Goal: Task Accomplishment & Management: Use online tool/utility

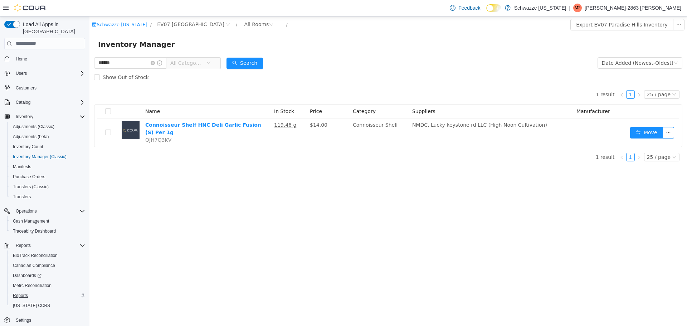
click at [23, 290] on button "Reports" at bounding box center [47, 295] width 81 height 10
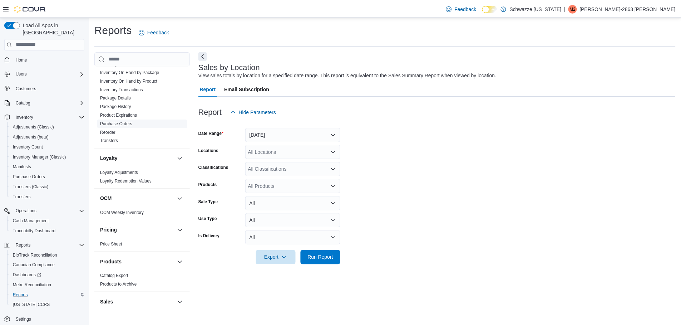
scroll to position [268, 0]
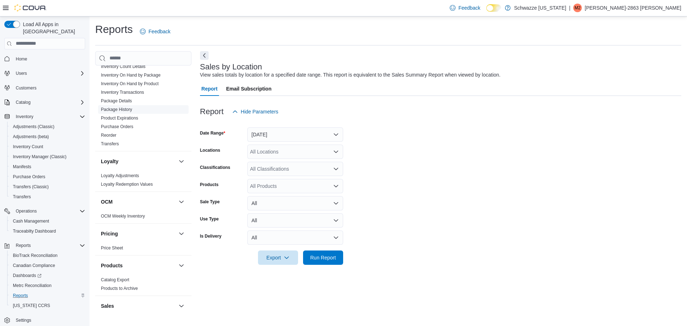
click at [132, 109] on link "Package History" at bounding box center [116, 109] width 31 height 5
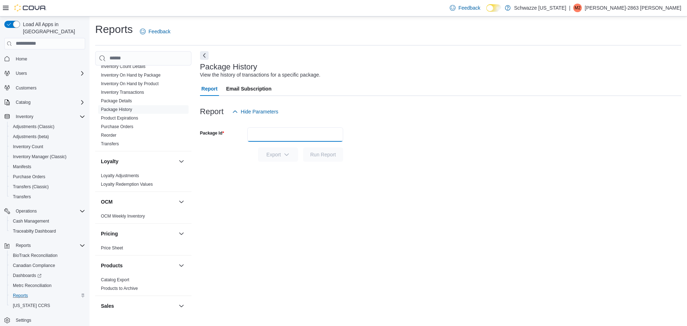
click at [270, 138] on input "Package Id" at bounding box center [295, 134] width 96 height 14
type input "**********"
click at [303, 147] on button "Run Report" at bounding box center [323, 154] width 40 height 14
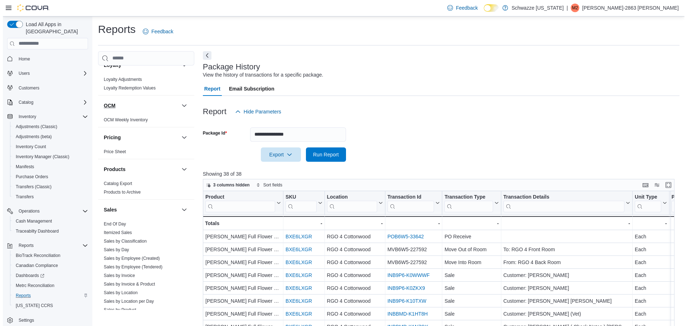
scroll to position [376, 0]
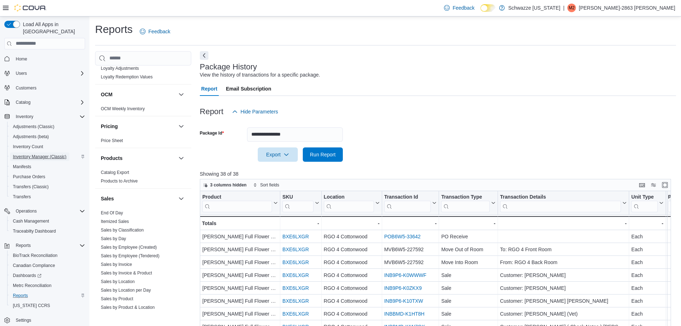
click at [43, 154] on span "Inventory Manager (Classic)" at bounding box center [40, 157] width 54 height 6
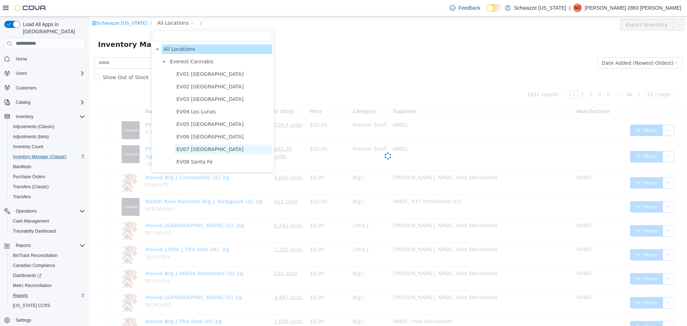
click at [199, 151] on span "EV07 [GEOGRAPHIC_DATA]" at bounding box center [209, 149] width 67 height 6
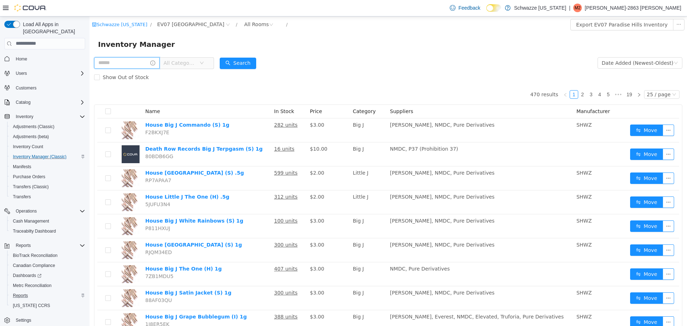
click at [143, 61] on input "text" at bounding box center [126, 62] width 65 height 11
type input "***"
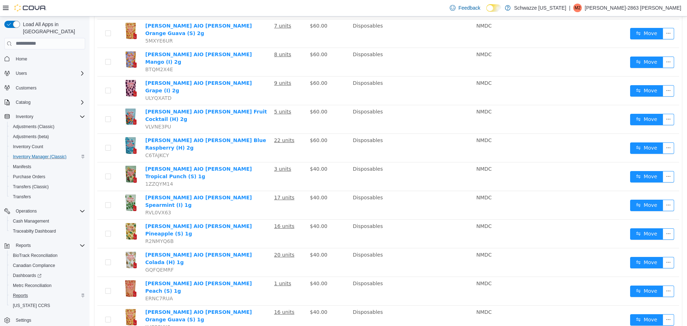
scroll to position [412, 0]
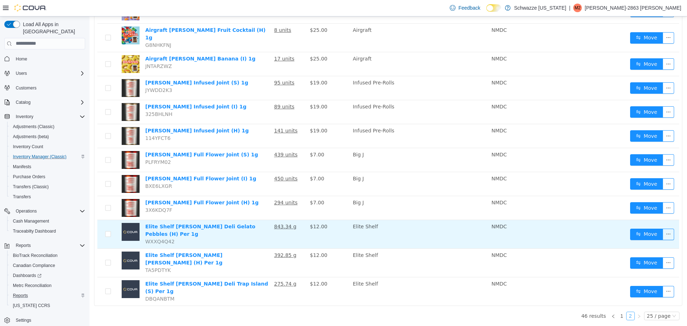
scroll to position [316, 0]
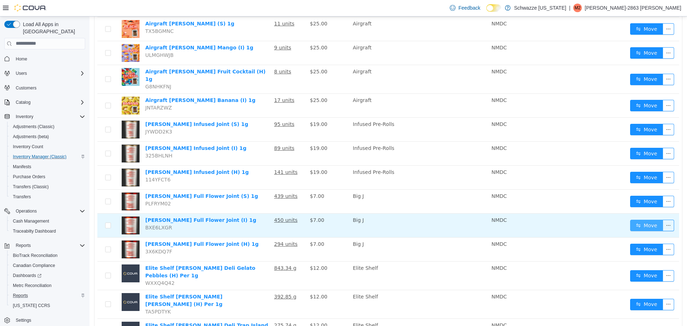
click at [637, 219] on button "Move" at bounding box center [646, 224] width 33 height 11
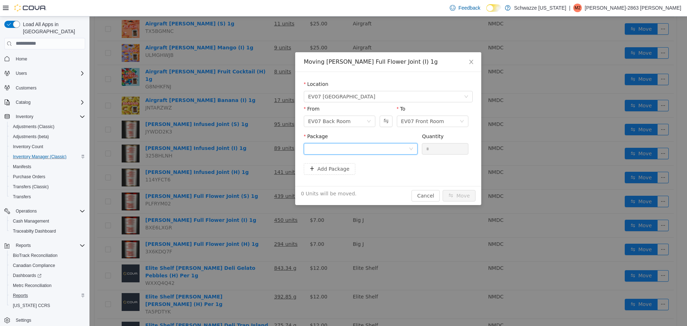
click at [374, 150] on div at bounding box center [358, 148] width 101 height 11
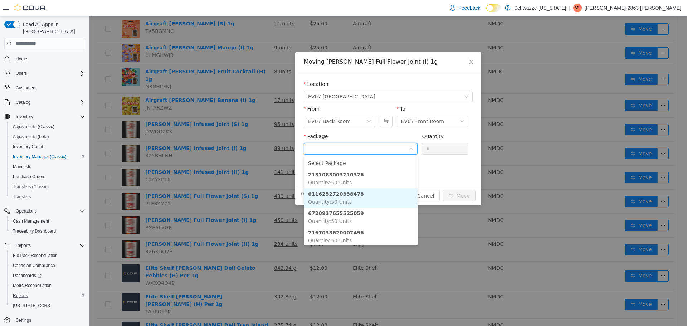
click at [377, 198] on li "6116252720338478 Quantity : 50 Units" at bounding box center [361, 197] width 114 height 19
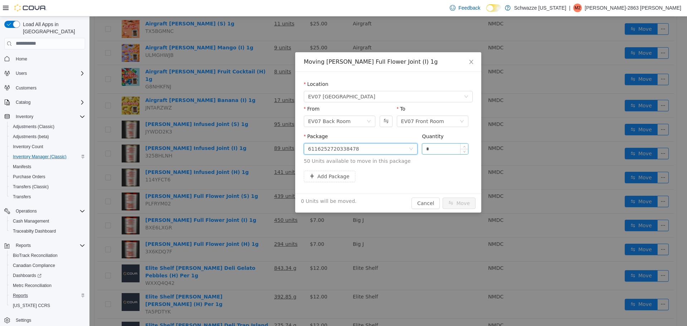
click at [436, 150] on input "*" at bounding box center [445, 148] width 46 height 11
type input "**"
click at [442, 197] on button "Move" at bounding box center [458, 202] width 33 height 11
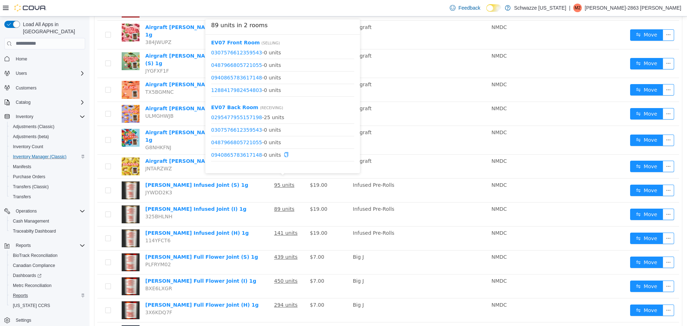
scroll to position [254, 0]
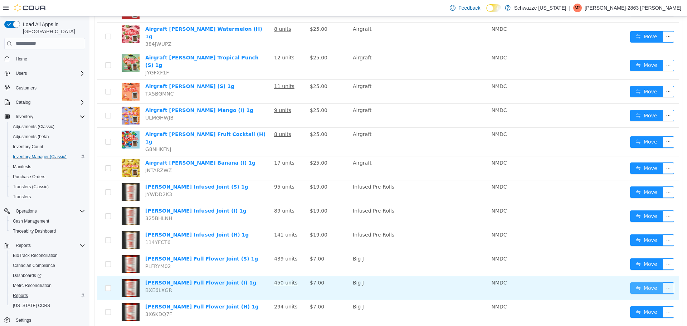
click at [630, 282] on button "Move" at bounding box center [646, 287] width 33 height 11
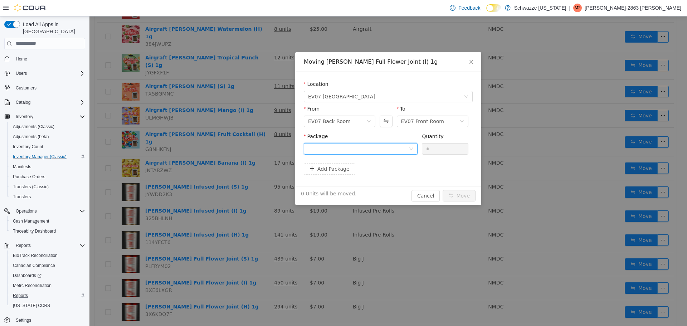
click at [367, 147] on div at bounding box center [358, 148] width 101 height 11
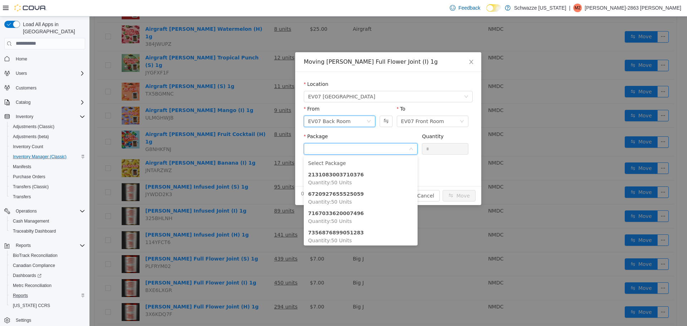
click at [364, 118] on div "EV07 Back Room" at bounding box center [337, 121] width 58 height 11
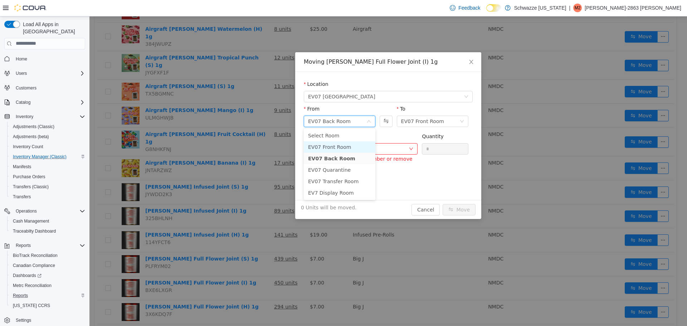
click at [344, 145] on li "EV07 Front Room" at bounding box center [340, 146] width 72 height 11
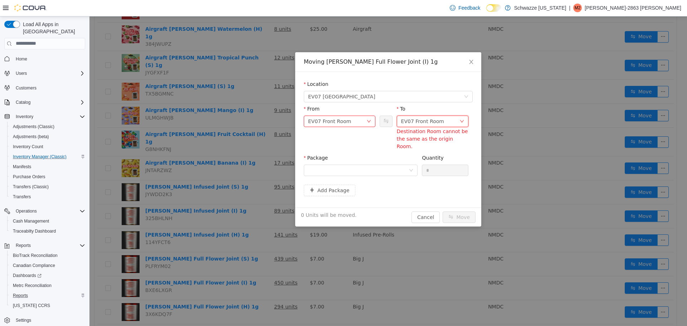
click at [418, 121] on div "EV07 Front Room" at bounding box center [422, 121] width 43 height 11
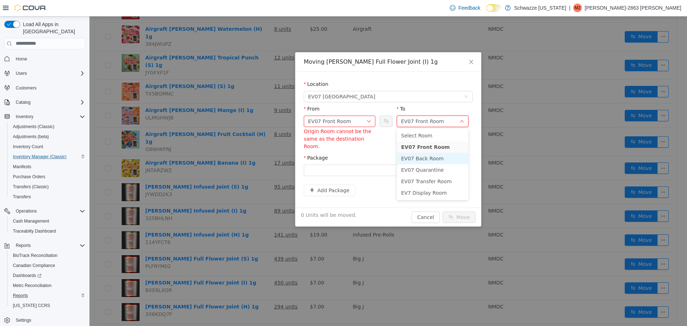
click at [426, 155] on li "EV07 Back Room" at bounding box center [433, 157] width 72 height 11
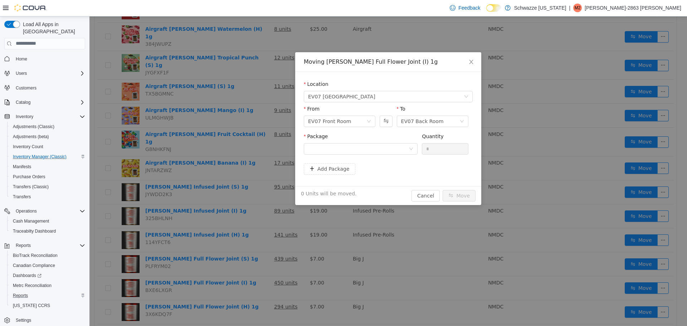
click at [359, 155] on div "Package" at bounding box center [361, 144] width 114 height 25
click at [360, 148] on div at bounding box center [358, 148] width 101 height 11
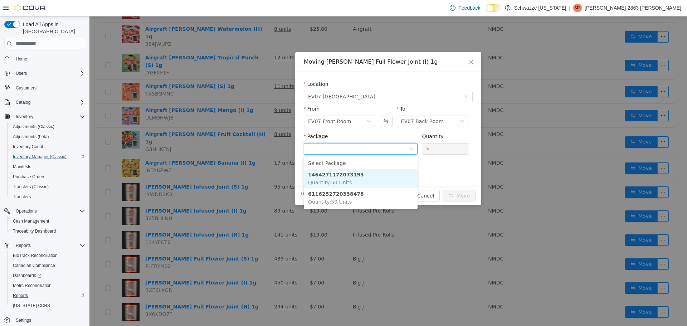
click at [369, 175] on li "1464271172073193 Quantity : 50 Units" at bounding box center [361, 177] width 114 height 19
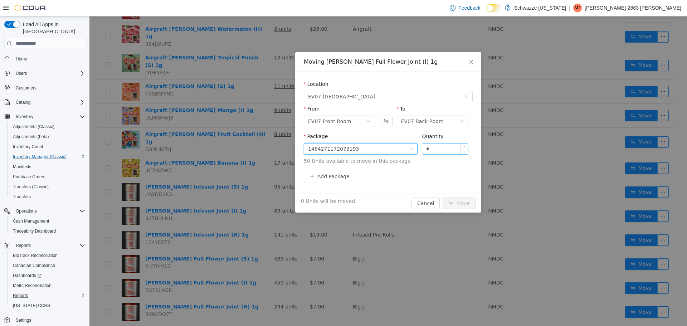
click at [437, 147] on input "*" at bounding box center [445, 148] width 46 height 11
type input "**"
click at [464, 204] on button "Move" at bounding box center [458, 202] width 33 height 11
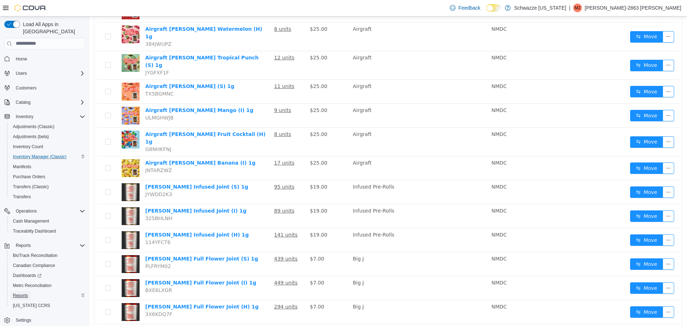
click at [26, 293] on span "Reports" at bounding box center [20, 296] width 15 height 6
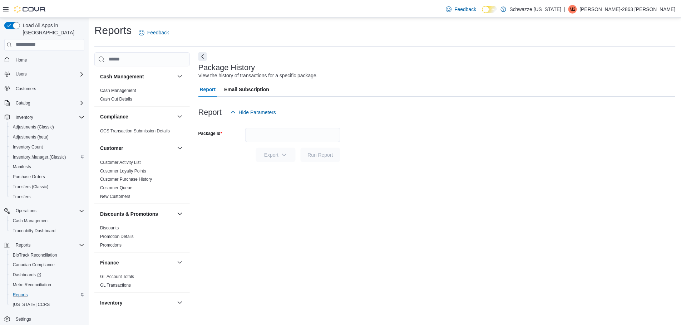
scroll to position [9, 0]
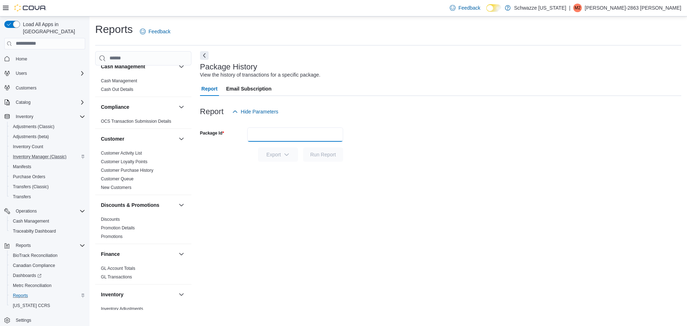
click at [278, 128] on input "Package Id" at bounding box center [295, 134] width 96 height 14
click at [303, 147] on button "Run Report" at bounding box center [323, 154] width 40 height 14
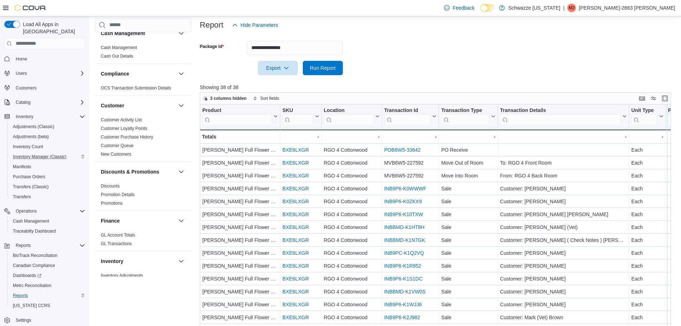
scroll to position [39, 0]
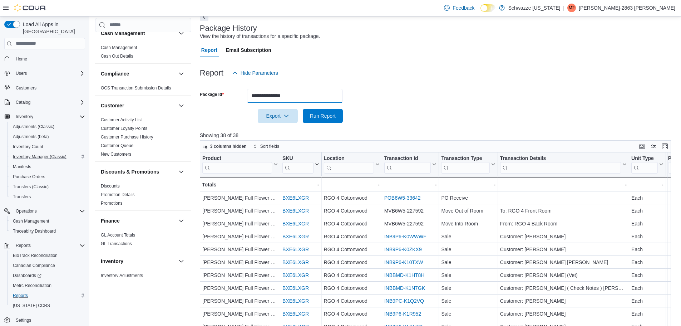
click at [302, 94] on input "**********" at bounding box center [295, 96] width 96 height 14
type input "**********"
click at [303, 109] on button "Run Report" at bounding box center [323, 116] width 40 height 14
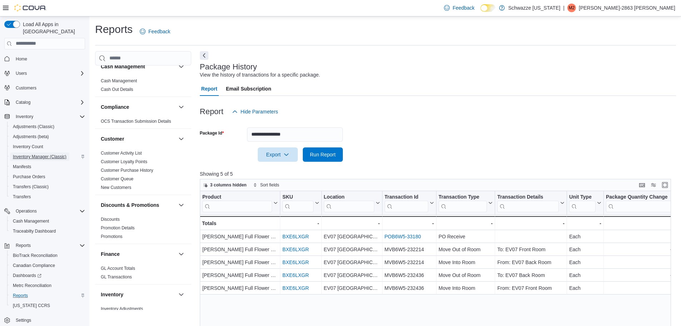
click at [40, 154] on span "Inventory Manager (Classic)" at bounding box center [40, 157] width 54 height 6
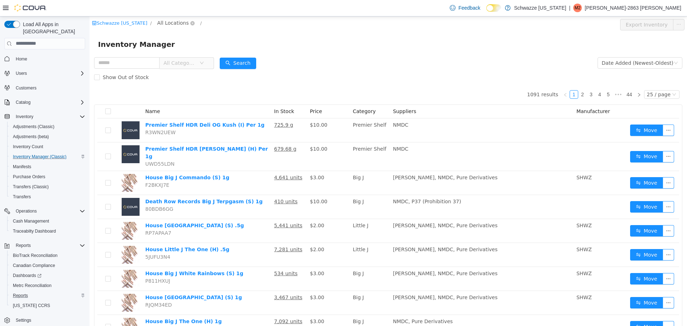
click at [166, 26] on span "All Locations" at bounding box center [176, 23] width 43 height 9
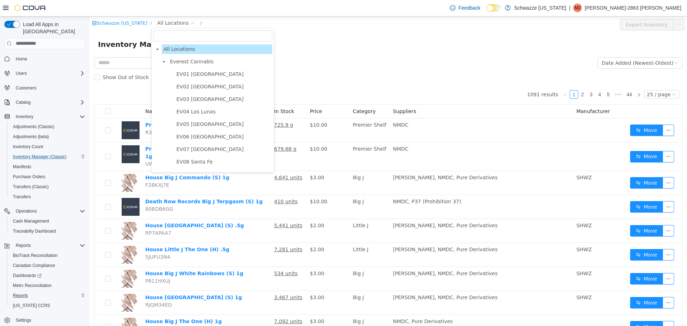
click at [201, 144] on ul "[GEOGRAPHIC_DATA] [GEOGRAPHIC_DATA] Uptown [GEOGRAPHIC_DATA] [GEOGRAPHIC_DATA] …" at bounding box center [216, 155] width 113 height 172
click at [204, 149] on span "EV07 [GEOGRAPHIC_DATA]" at bounding box center [209, 149] width 67 height 6
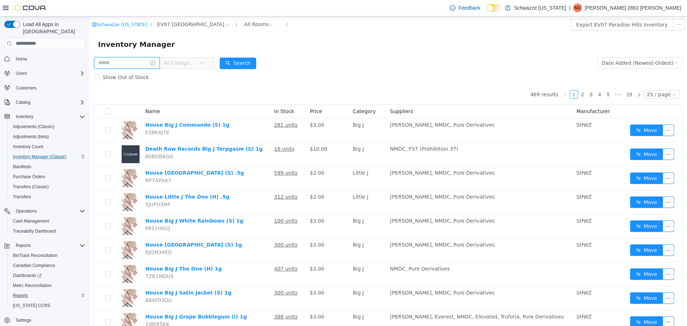
click at [137, 64] on input "text" at bounding box center [126, 62] width 65 height 11
type input "******"
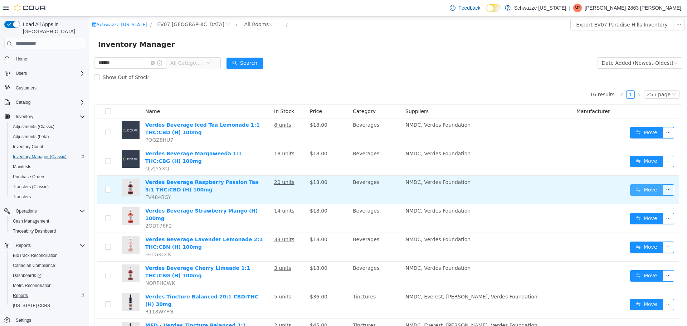
click at [640, 189] on button "Move" at bounding box center [646, 189] width 33 height 11
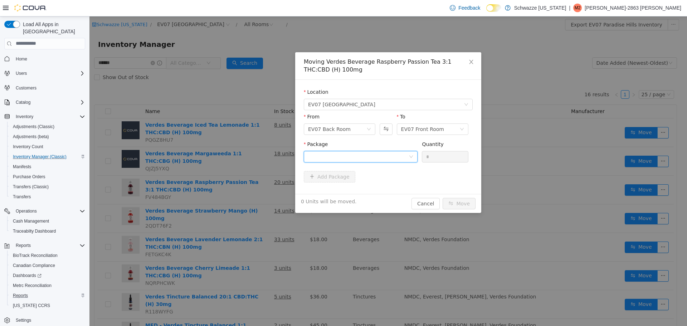
click at [381, 154] on div at bounding box center [358, 156] width 101 height 11
click at [437, 206] on div "Moving Verdes Beverage Raspberry Passion Tea 3:1 THC:CBD (H) 100mg Location [GE…" at bounding box center [388, 132] width 186 height 161
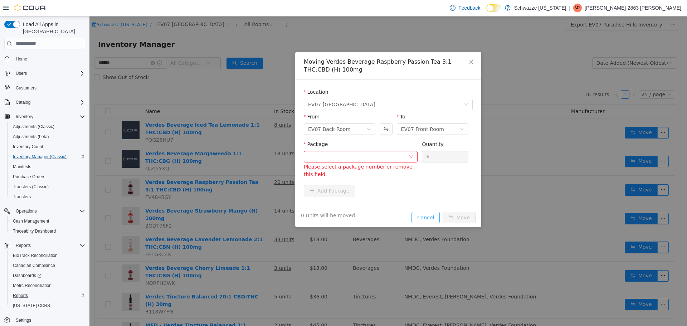
click at [430, 213] on button "Cancel" at bounding box center [425, 216] width 28 height 11
